Goal: Transaction & Acquisition: Purchase product/service

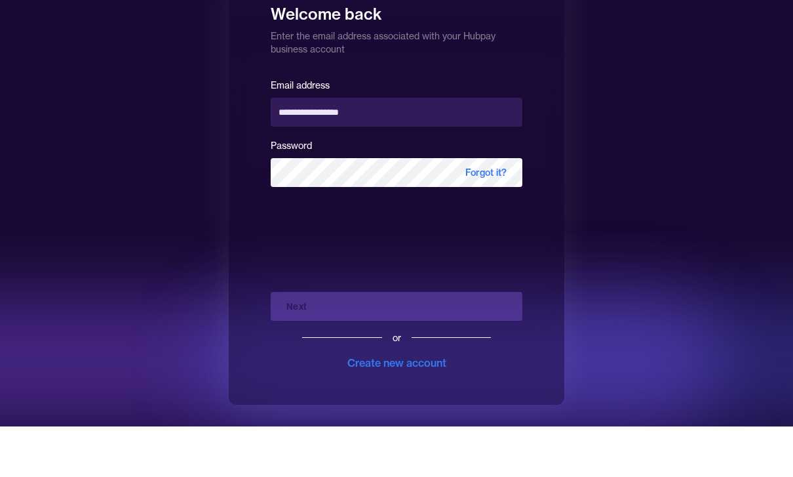
type input "**********"
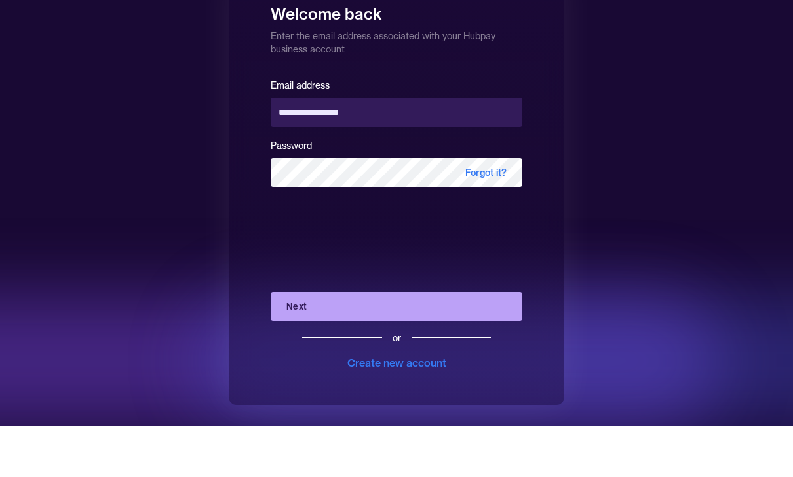
scroll to position [1, 0]
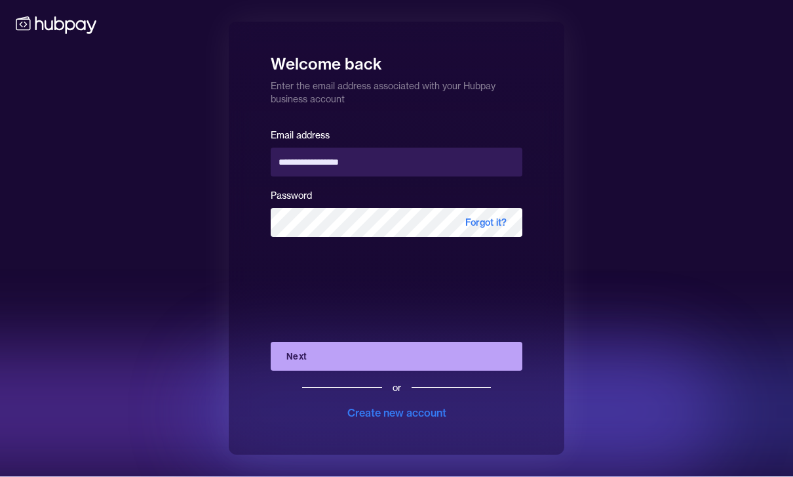
click at [334, 370] on button "Next" at bounding box center [397, 356] width 252 height 29
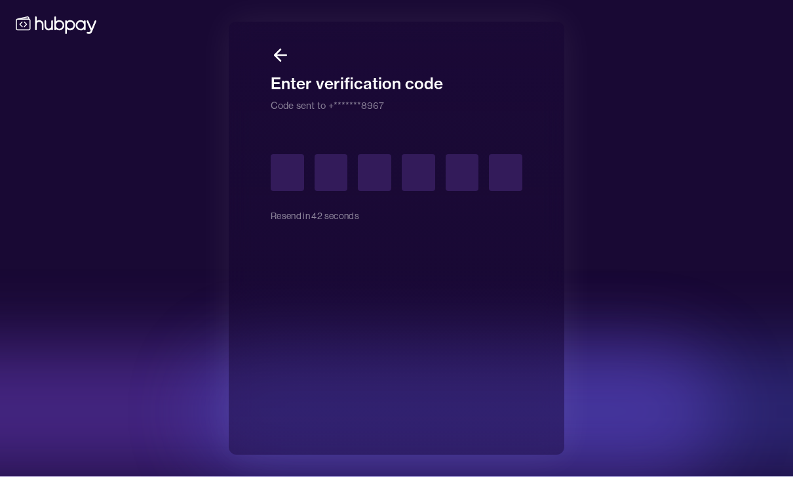
click at [298, 191] on input "text" at bounding box center [287, 172] width 33 height 37
type input "*"
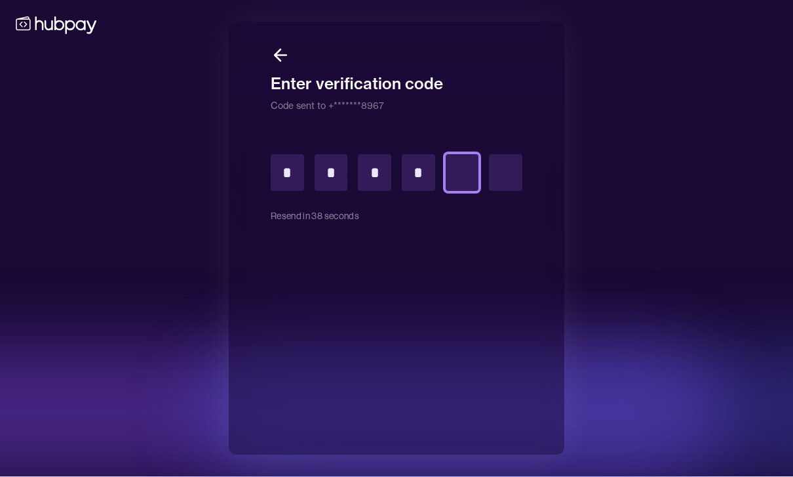
type input "*"
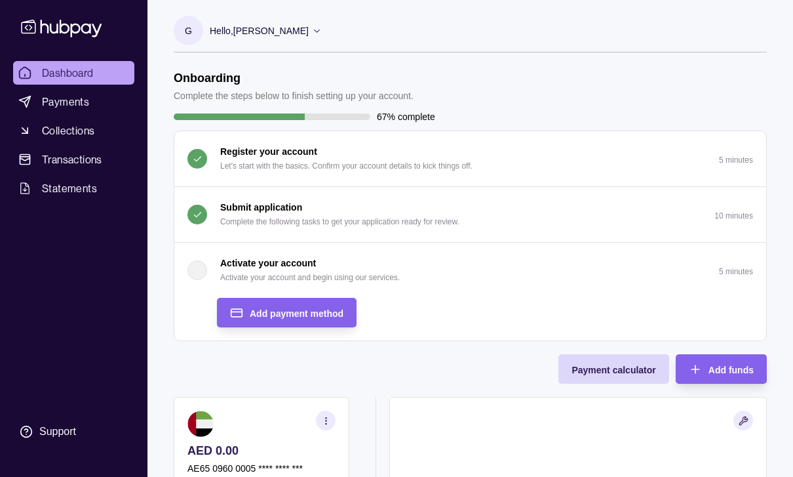
click at [726, 370] on span "Add funds" at bounding box center [731, 370] width 45 height 10
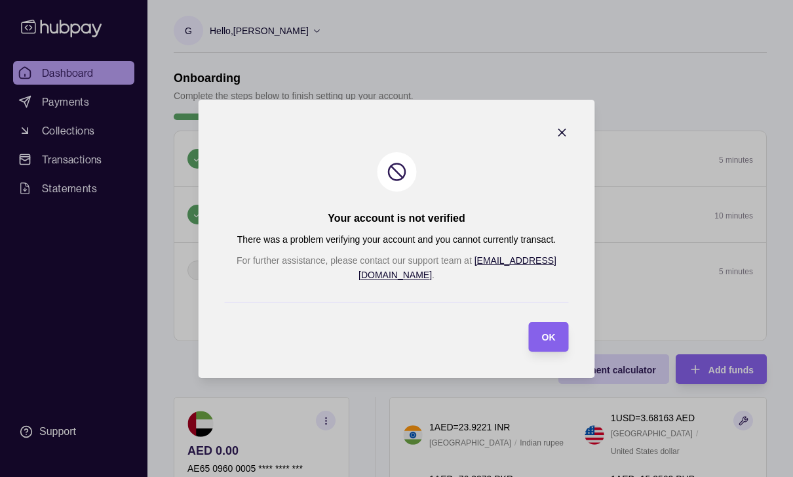
click at [556, 139] on icon "button" at bounding box center [562, 132] width 13 height 13
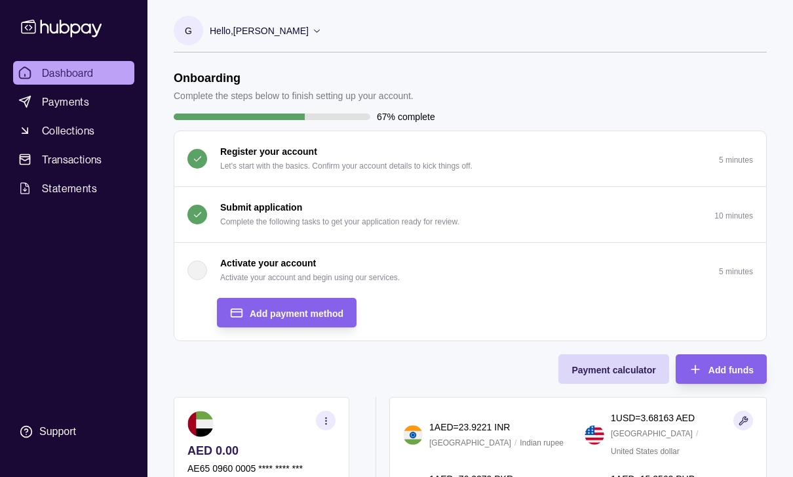
click at [320, 319] on div "Add payment method" at bounding box center [297, 313] width 94 height 16
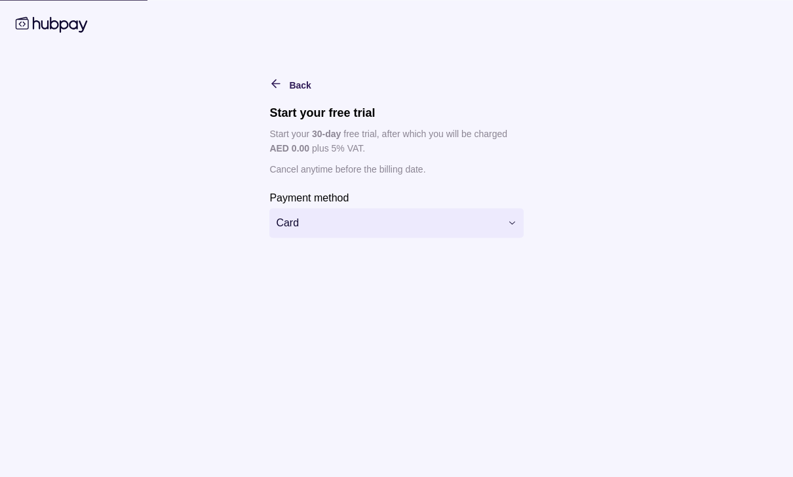
click at [474, 230] on span "Card" at bounding box center [388, 222] width 224 height 16
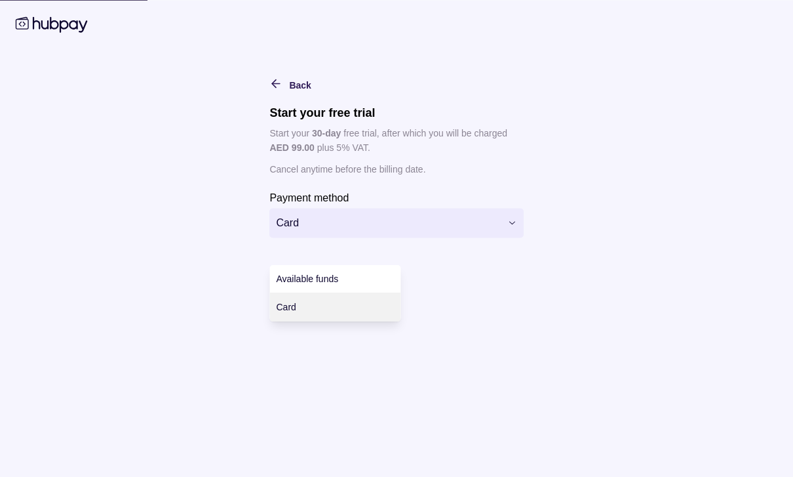
click at [369, 276] on div "Available funds" at bounding box center [335, 279] width 131 height 28
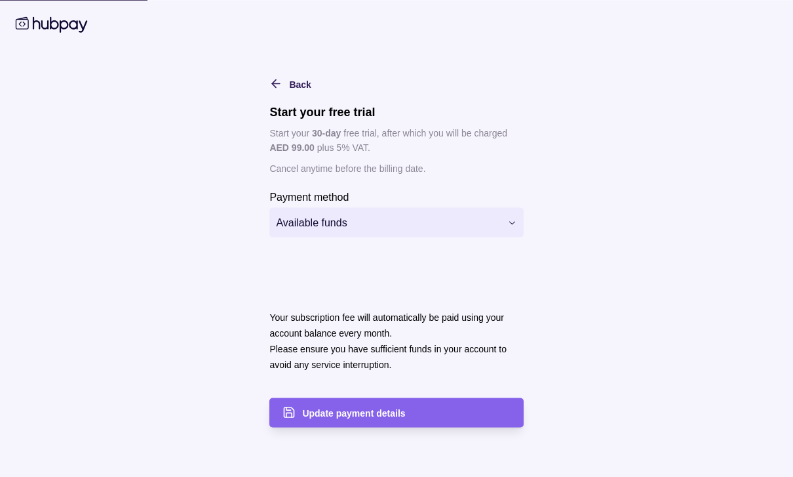
click at [409, 420] on div "Update payment details" at bounding box center [406, 413] width 208 height 16
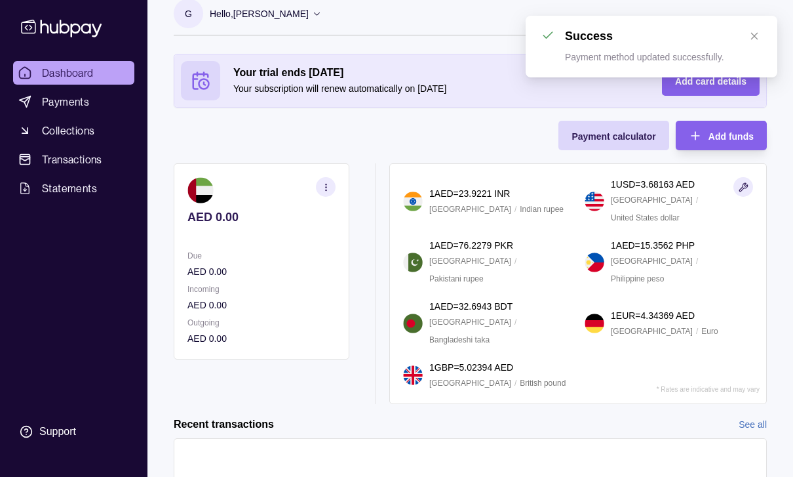
scroll to position [19, 0]
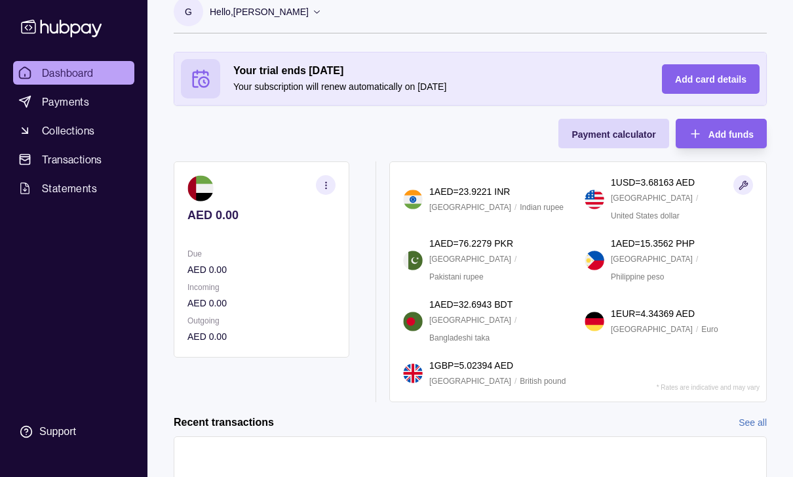
click at [445, 83] on p "Your subscription will renew automatically on [DATE]" at bounding box center [434, 86] width 403 height 14
click at [715, 85] on div "Add card details" at bounding box center [710, 79] width 71 height 16
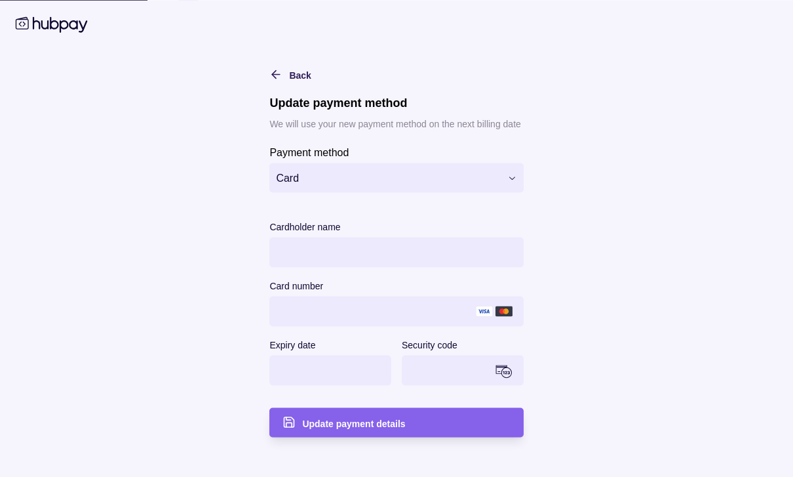
scroll to position [29, 0]
click at [266, 82] on div "Back" at bounding box center [280, 74] width 61 height 16
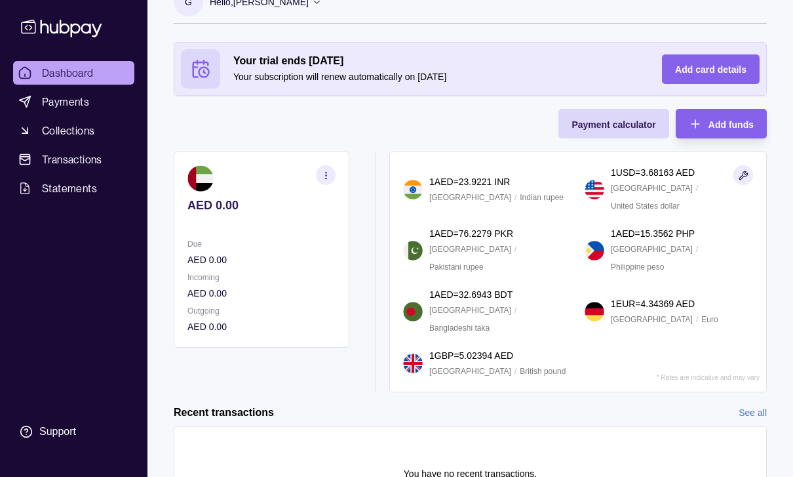
click at [732, 122] on span "Add funds" at bounding box center [731, 124] width 45 height 10
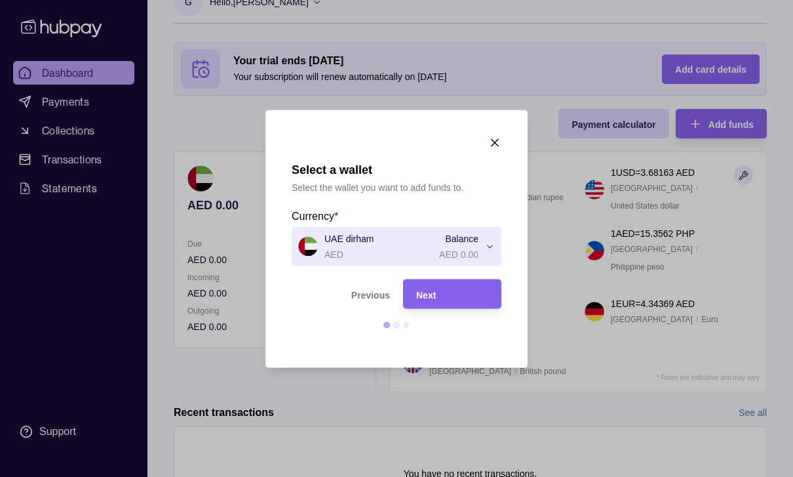
click at [340, 254] on span "UAE dirham AED Balance AED 0.00" at bounding box center [388, 246] width 180 height 30
click at [469, 266] on div at bounding box center [396, 238] width 793 height 477
click at [456, 302] on div "Next" at bounding box center [452, 294] width 72 height 16
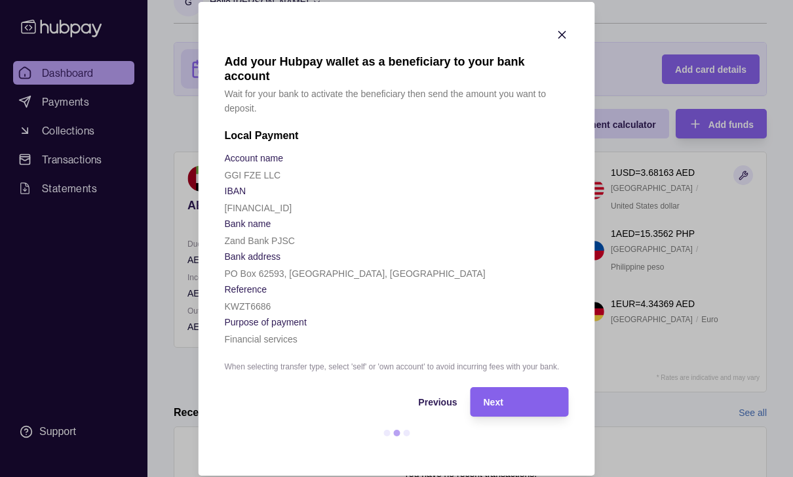
click at [524, 409] on div "Next" at bounding box center [520, 401] width 72 height 16
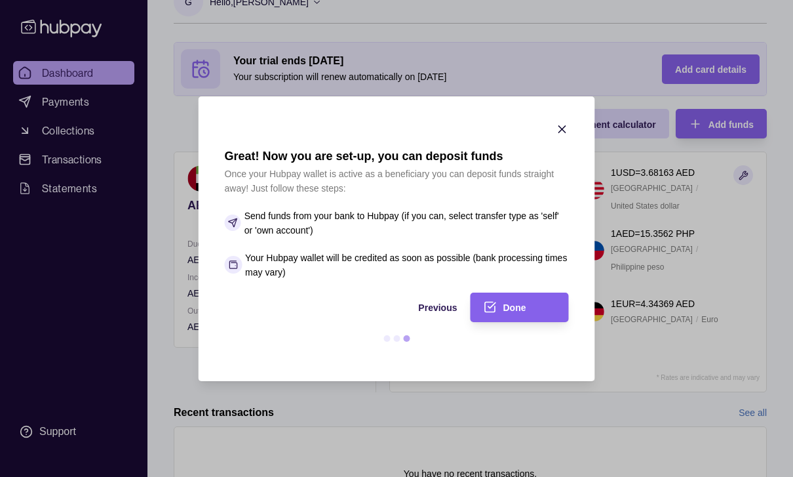
click at [505, 313] on span "Done" at bounding box center [515, 307] width 23 height 10
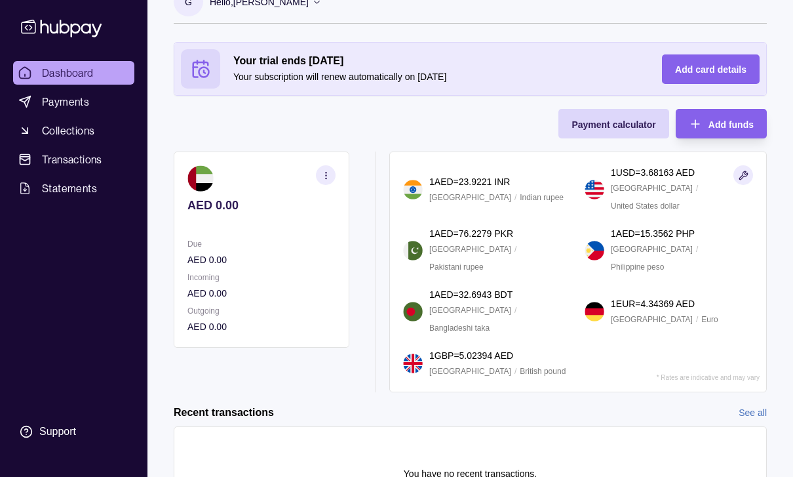
click at [719, 129] on span "Add funds" at bounding box center [731, 124] width 45 height 10
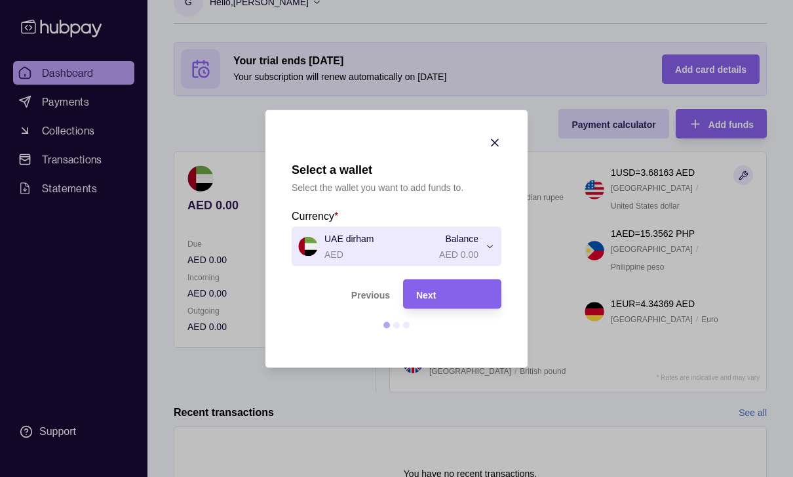
click at [475, 261] on span "UAE dirham AED Balance AED 0.00" at bounding box center [388, 246] width 180 height 30
click at [353, 313] on div "AED" at bounding box center [357, 309] width 131 height 33
click at [445, 302] on div "Next" at bounding box center [452, 294] width 72 height 16
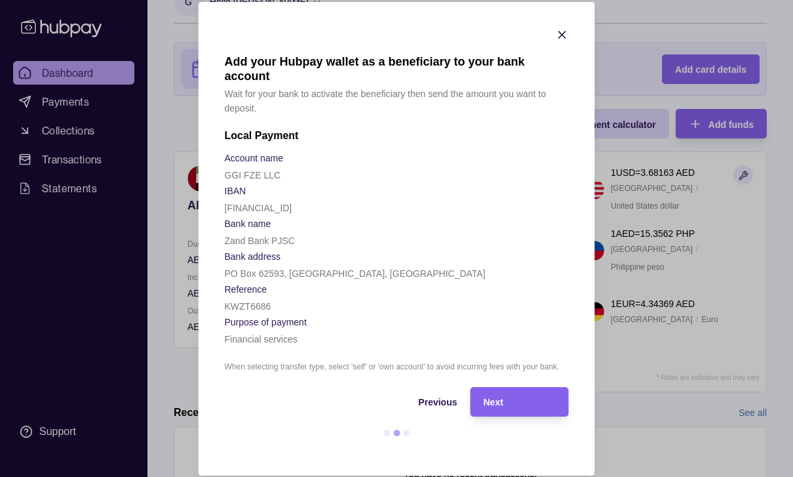
click at [500, 407] on span "Next" at bounding box center [494, 402] width 20 height 10
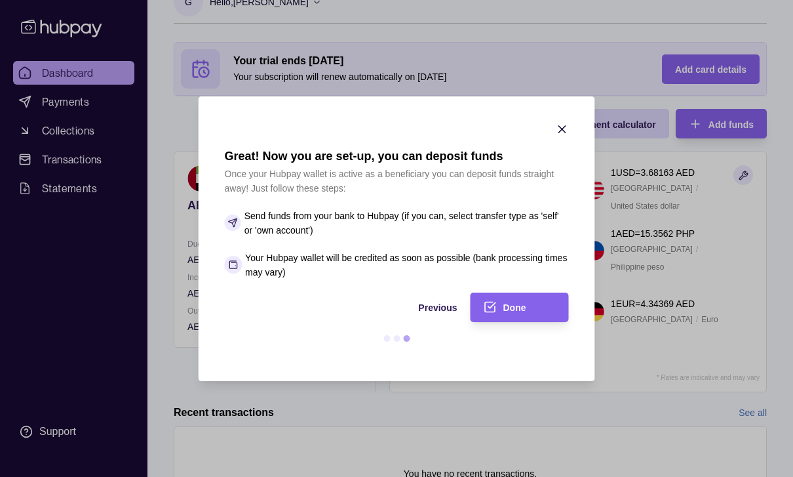
click at [507, 315] on div "Done" at bounding box center [530, 307] width 52 height 16
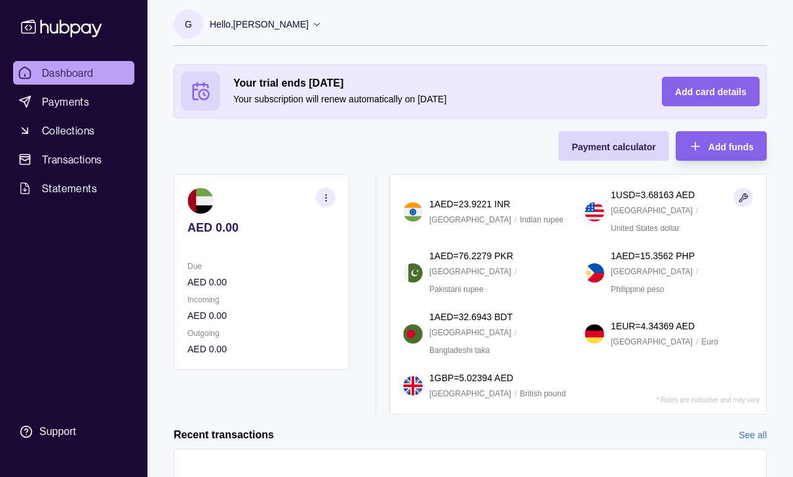
scroll to position [0, 0]
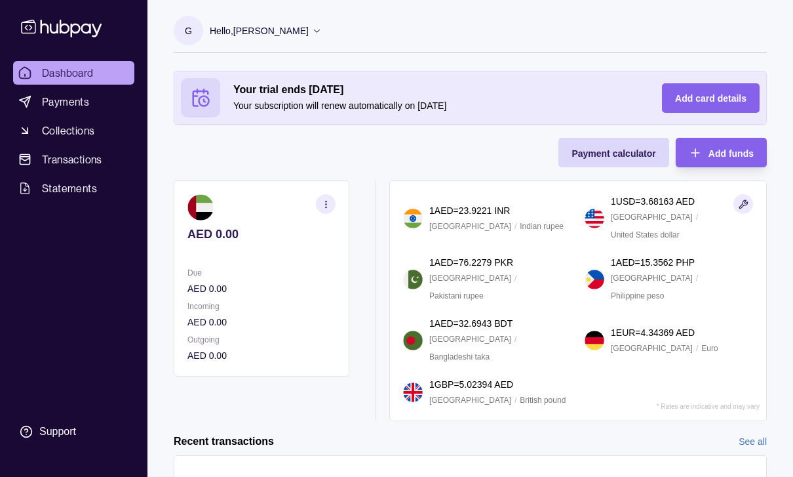
click at [109, 92] on link "Payments" at bounding box center [73, 102] width 121 height 24
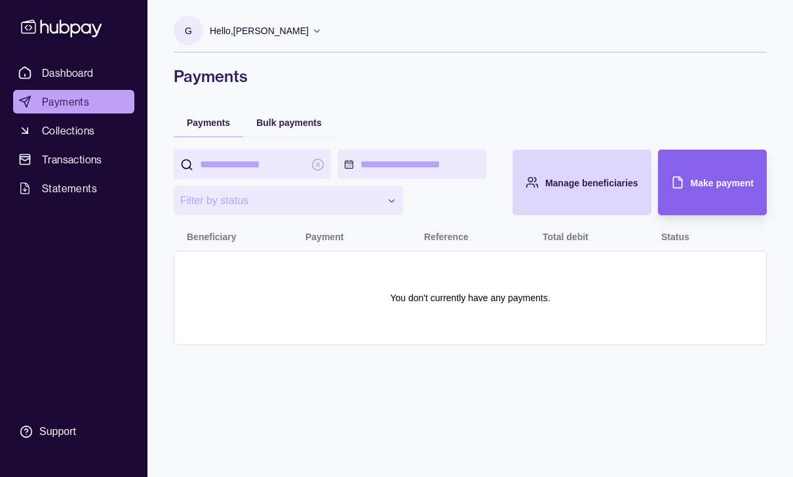
click at [98, 136] on link "Collections" at bounding box center [73, 131] width 121 height 24
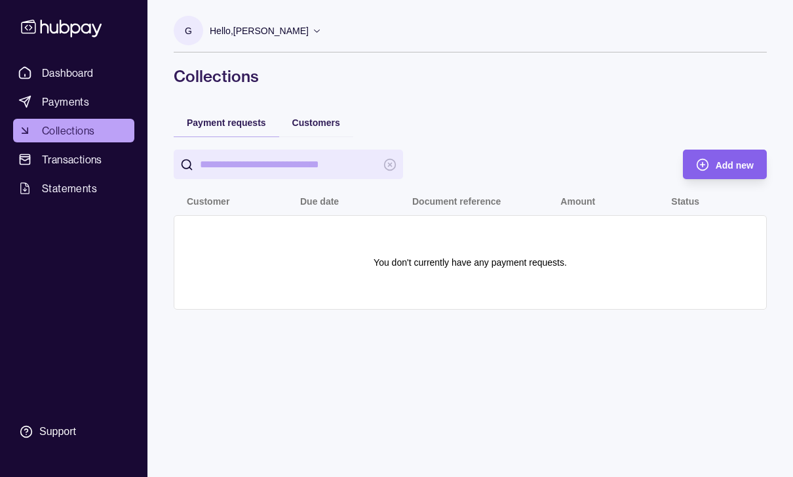
click at [90, 155] on span "Transactions" at bounding box center [72, 159] width 60 height 16
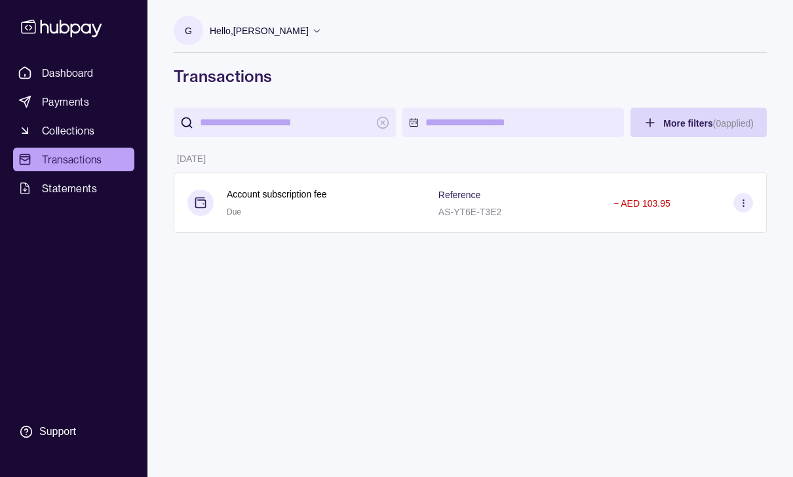
click at [77, 191] on span "Statements" at bounding box center [69, 188] width 55 height 16
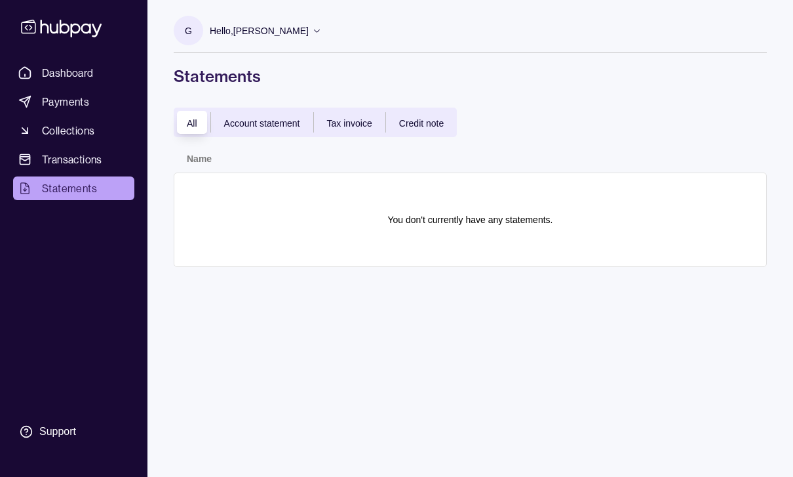
click at [89, 159] on span "Transactions" at bounding box center [72, 159] width 60 height 16
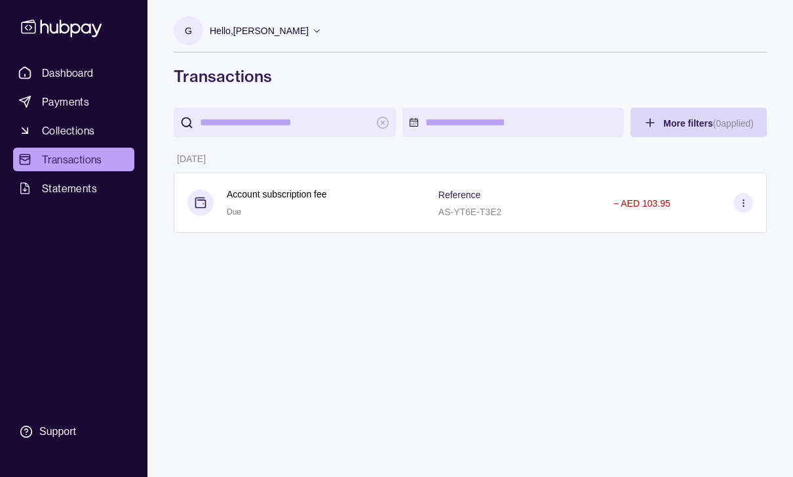
click at [746, 201] on icon at bounding box center [744, 203] width 10 height 10
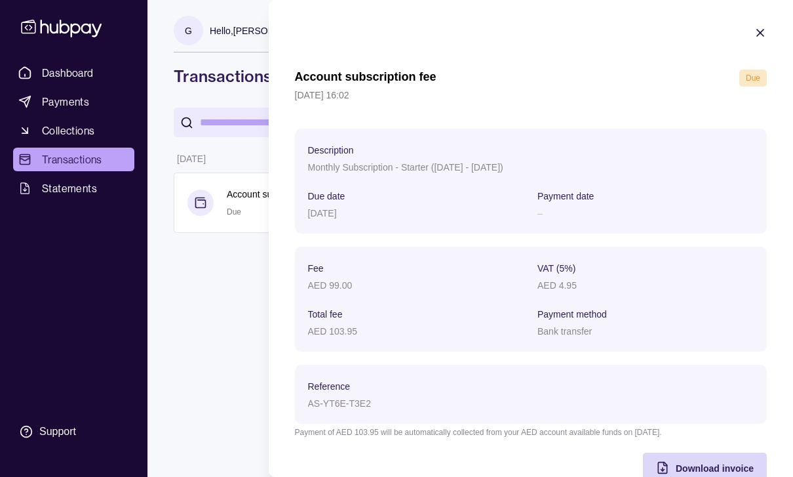
click at [765, 33] on icon "button" at bounding box center [760, 32] width 13 height 13
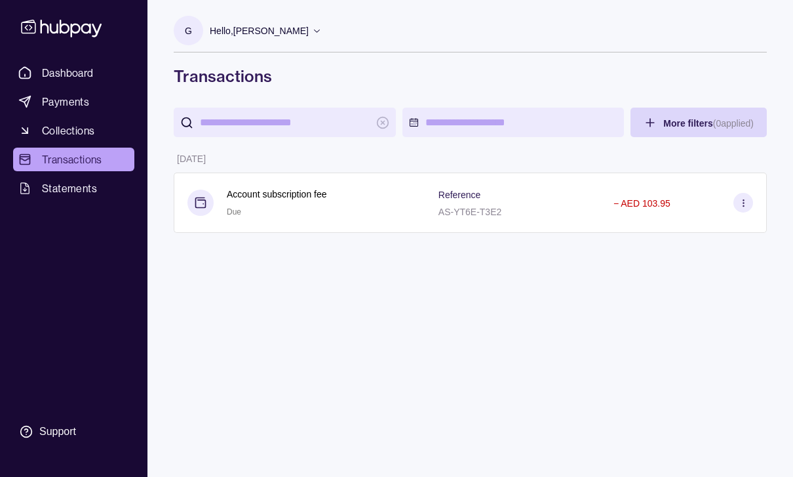
click at [248, 197] on p "Account subscription fee" at bounding box center [277, 194] width 100 height 14
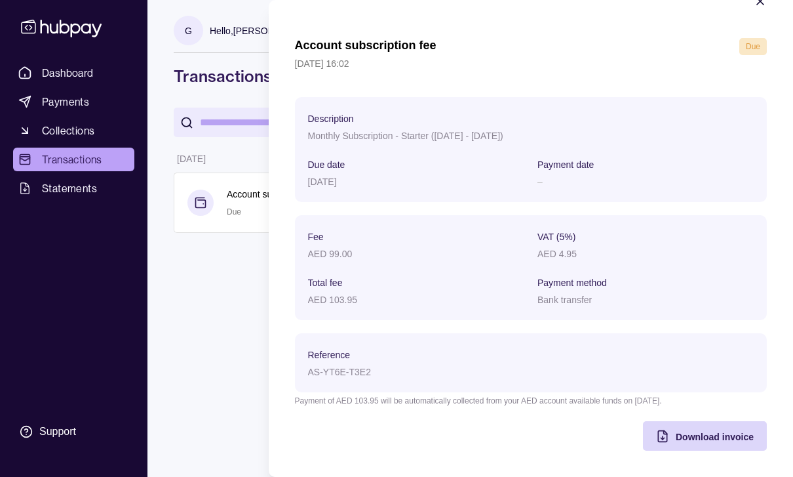
scroll to position [31, 0]
click at [764, 6] on icon "button" at bounding box center [760, 1] width 13 height 13
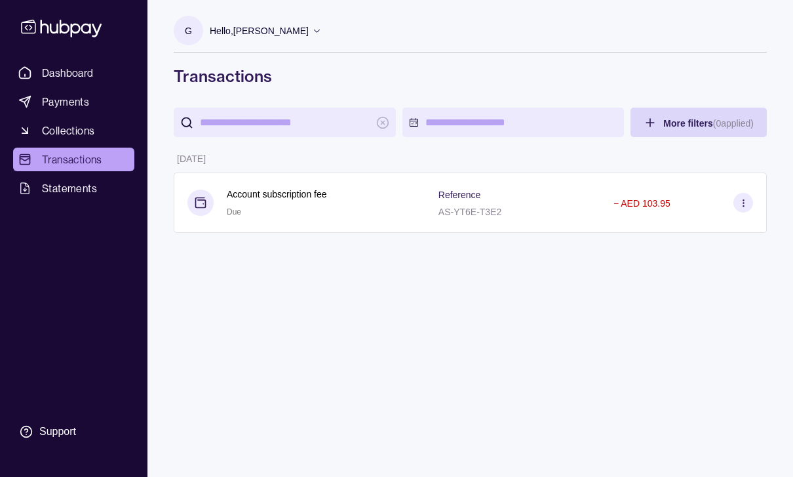
click at [65, 178] on link "Statements" at bounding box center [73, 188] width 121 height 24
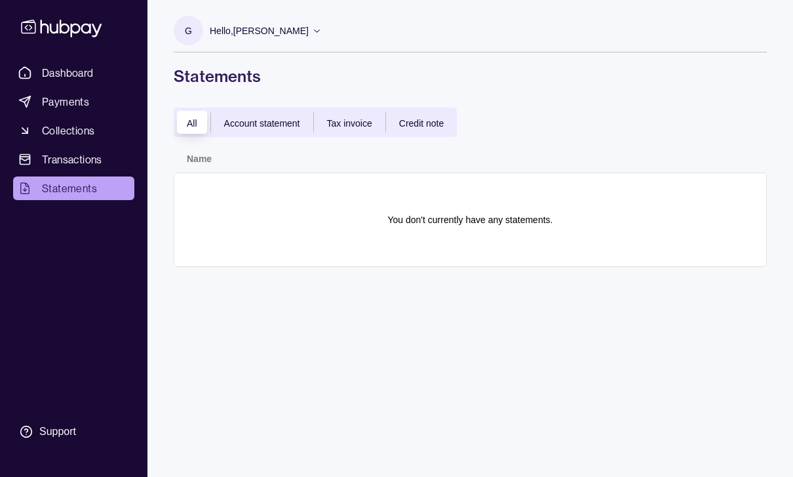
click at [81, 154] on span "Transactions" at bounding box center [72, 159] width 60 height 16
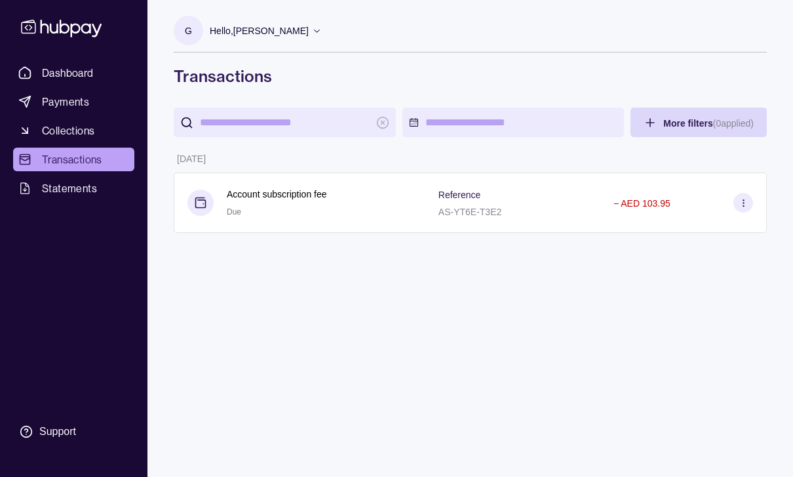
click at [94, 127] on span "Collections" at bounding box center [68, 131] width 52 height 16
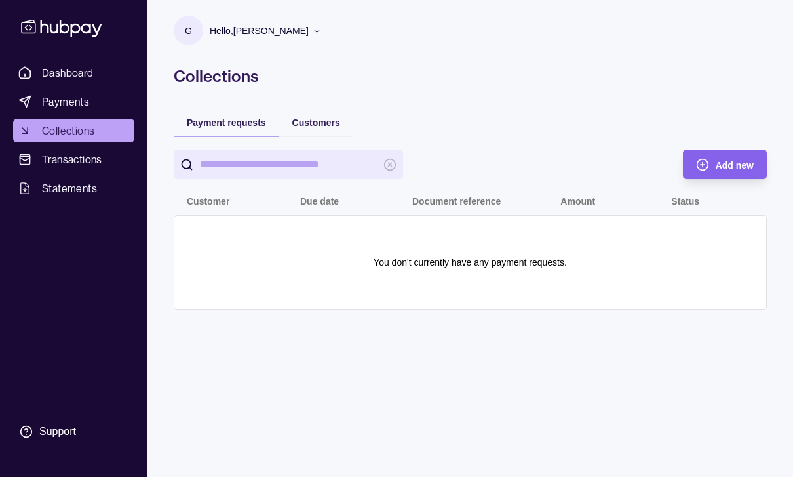
click at [101, 92] on link "Payments" at bounding box center [73, 102] width 121 height 24
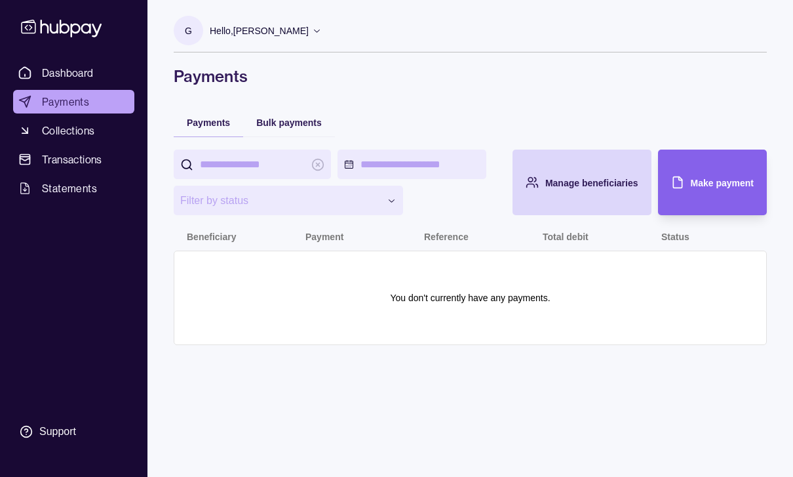
click at [87, 77] on span "Dashboard" at bounding box center [68, 73] width 52 height 16
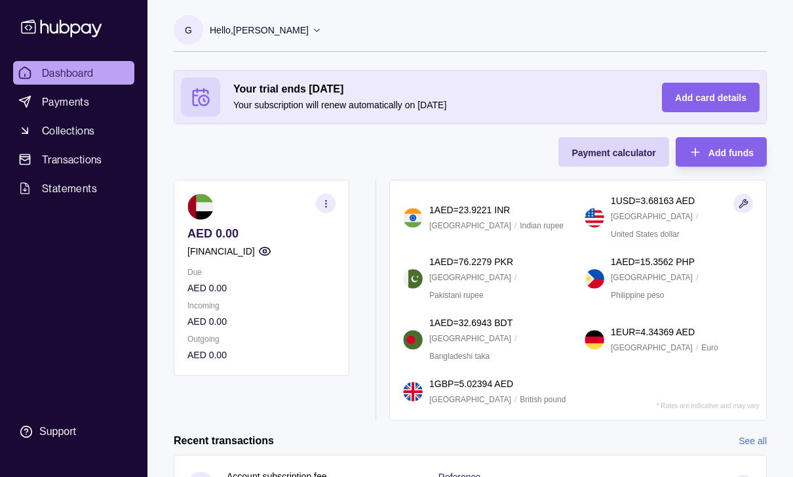
scroll to position [7, 0]
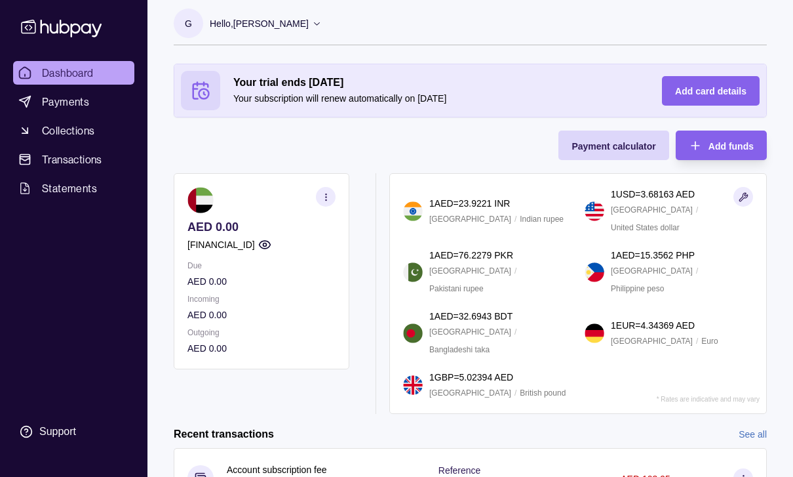
click at [710, 91] on span "Add card details" at bounding box center [710, 91] width 71 height 10
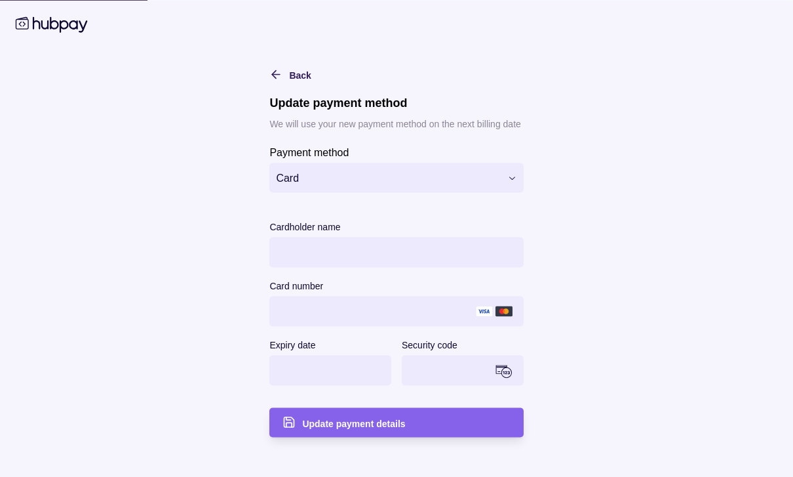
click at [446, 188] on button "Card" at bounding box center [396, 178] width 254 height 30
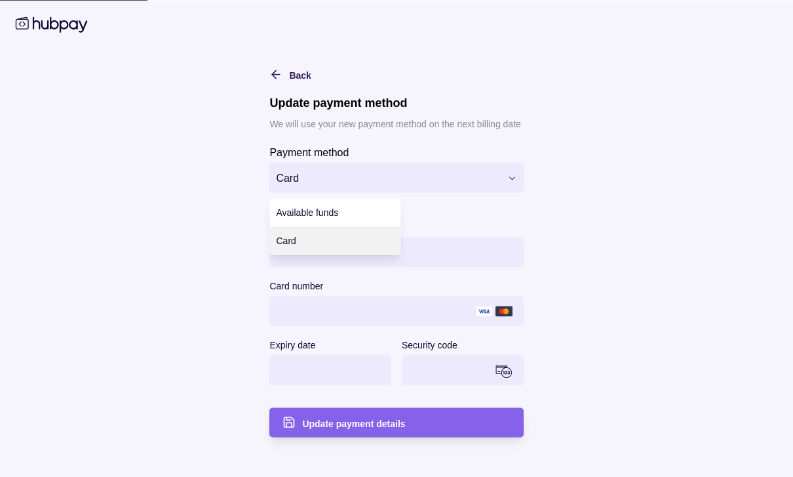
click at [372, 212] on div "Available funds" at bounding box center [335, 213] width 131 height 28
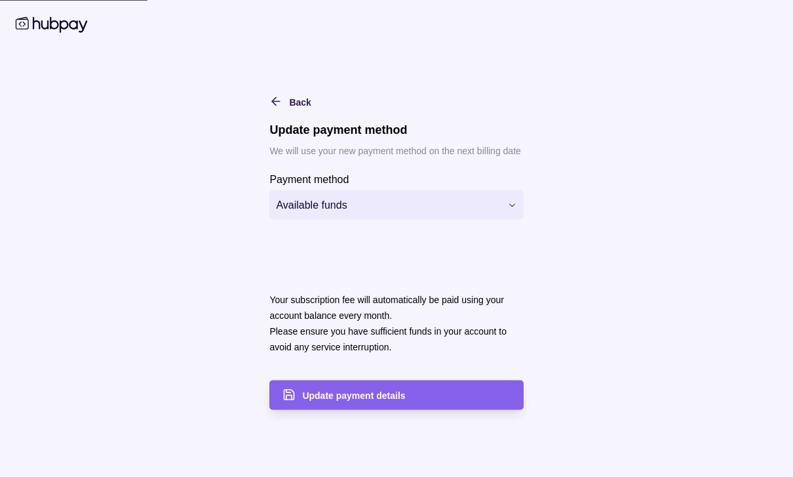
click at [287, 100] on div "Back" at bounding box center [280, 102] width 61 height 16
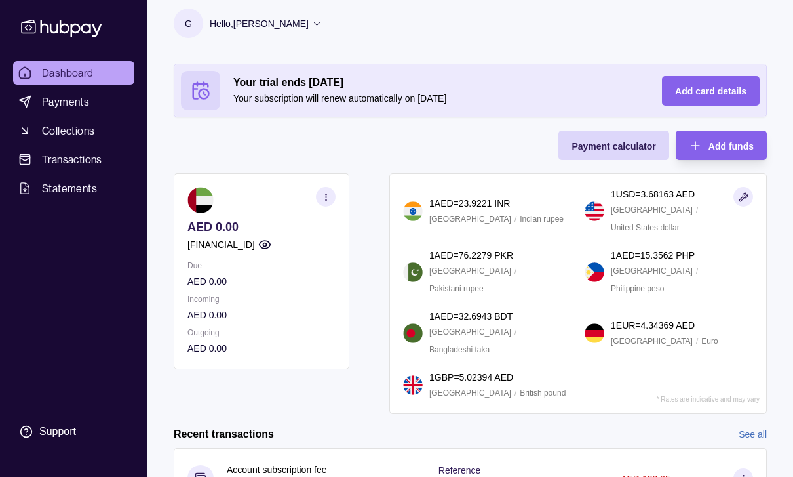
click at [332, 194] on section "button" at bounding box center [326, 197] width 20 height 20
click at [372, 157] on div "Your trial ends [DATE] Your subscription will renew automatically on [DATE] Add…" at bounding box center [470, 239] width 593 height 350
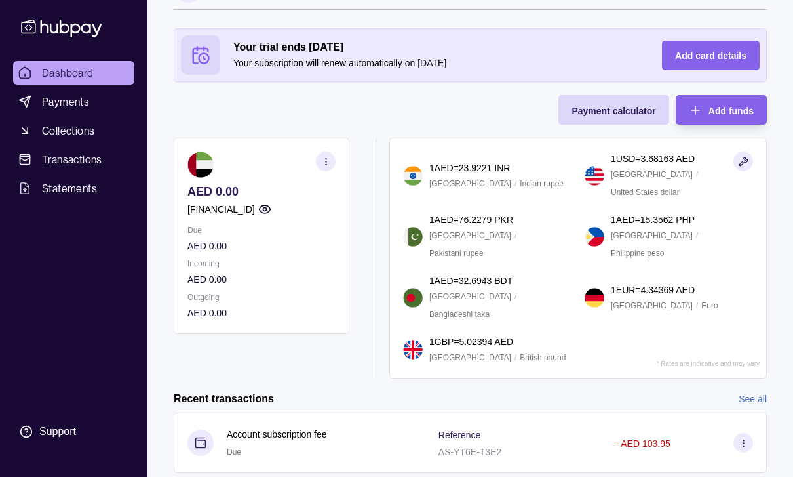
click at [229, 278] on p "AED 0.00" at bounding box center [262, 279] width 148 height 14
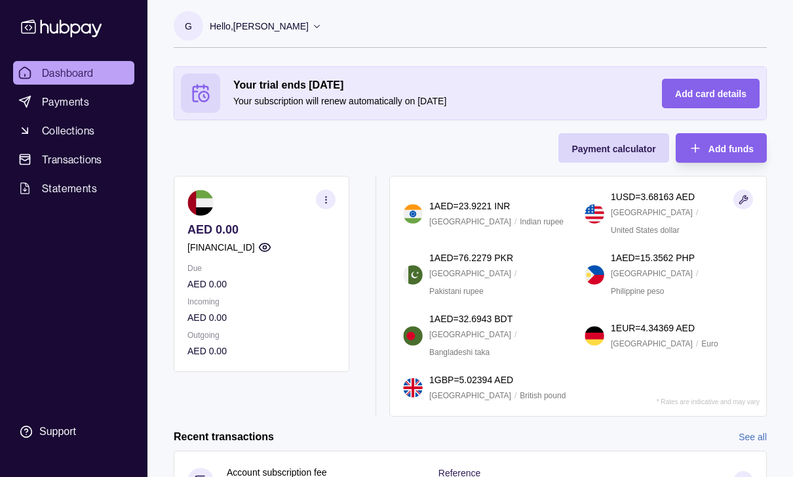
scroll to position [4, 0]
